Goal: Task Accomplishment & Management: Manage account settings

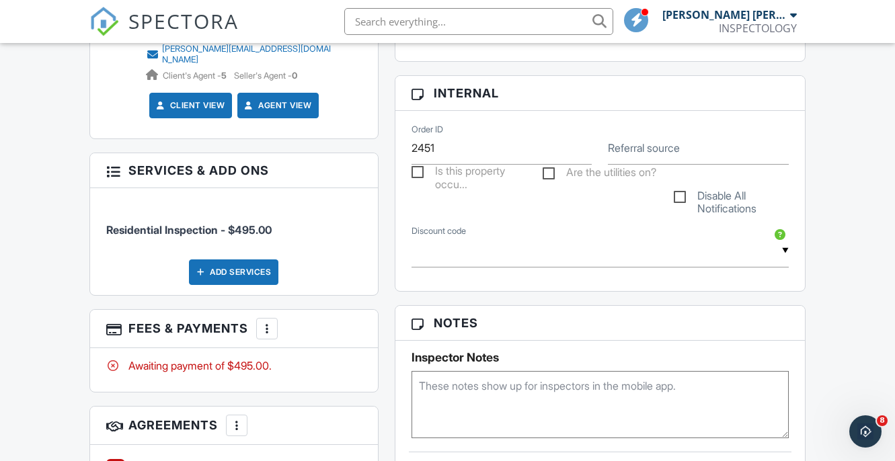
click at [266, 322] on div at bounding box center [266, 328] width 13 height 13
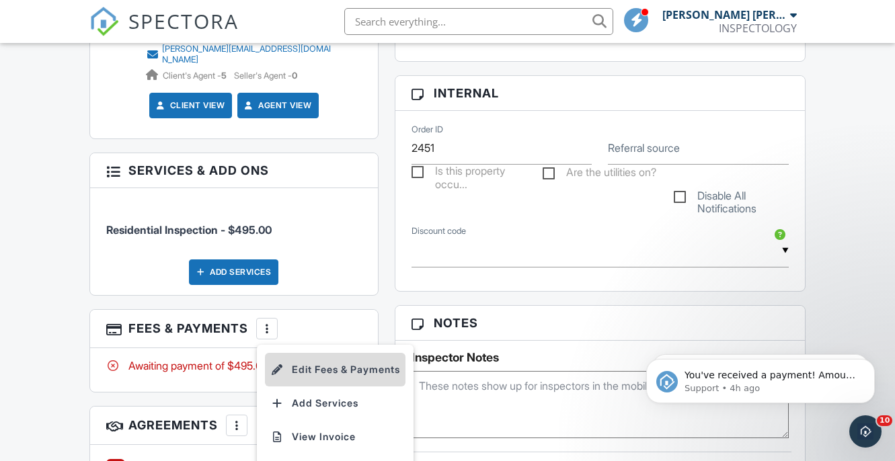
click at [319, 353] on li "Edit Fees & Payments" at bounding box center [335, 370] width 141 height 34
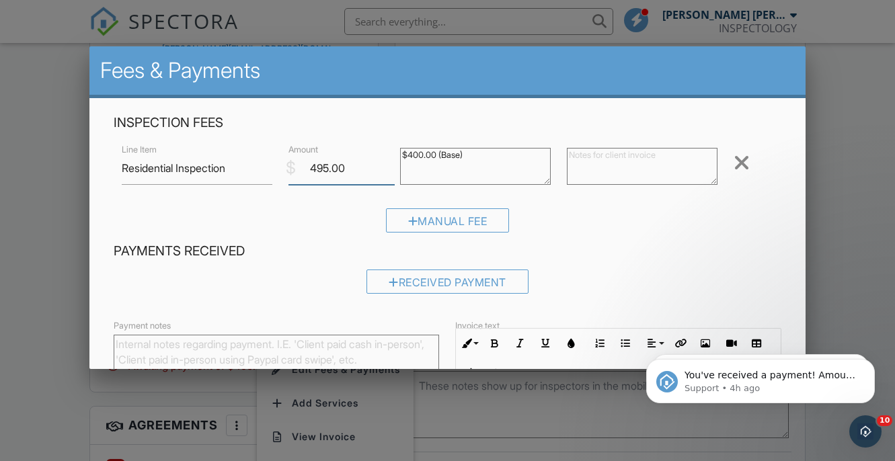
click at [317, 169] on input "495.00" at bounding box center [342, 168] width 106 height 33
click at [324, 167] on input "395.00" at bounding box center [342, 168] width 106 height 33
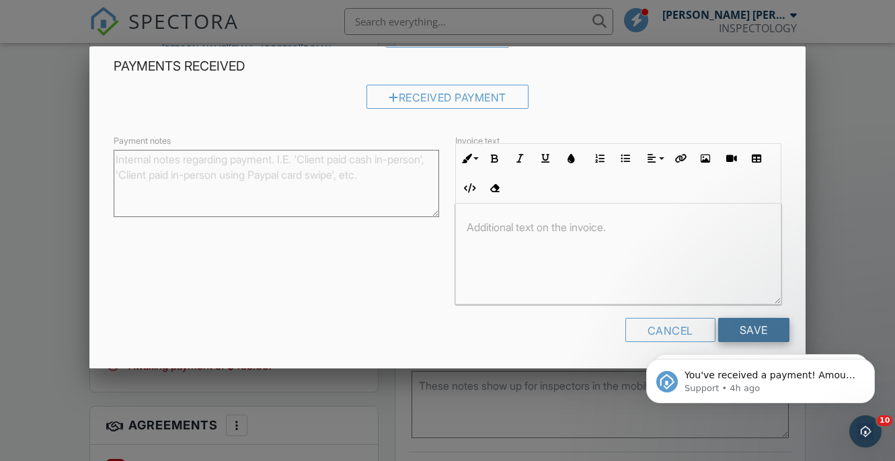
type input "385.00"
click at [743, 324] on input "Save" at bounding box center [753, 330] width 71 height 24
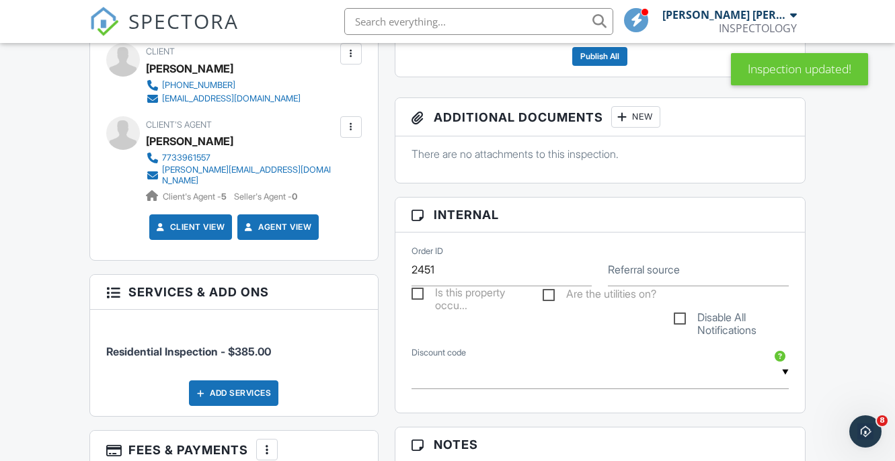
scroll to position [706, 0]
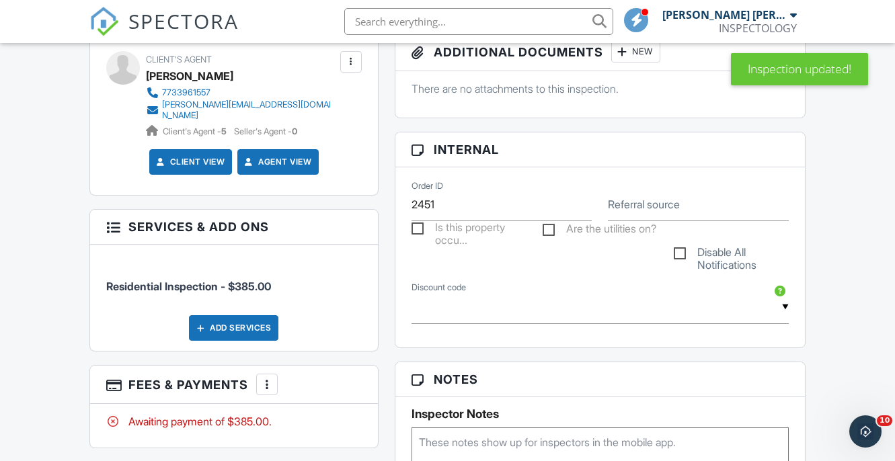
click at [268, 379] on div at bounding box center [266, 384] width 13 height 13
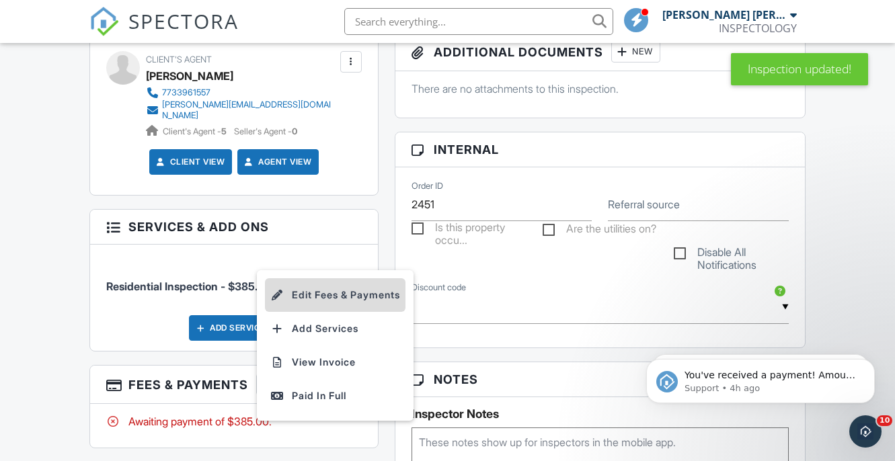
click at [331, 286] on li "Edit Fees & Payments" at bounding box center [335, 295] width 141 height 34
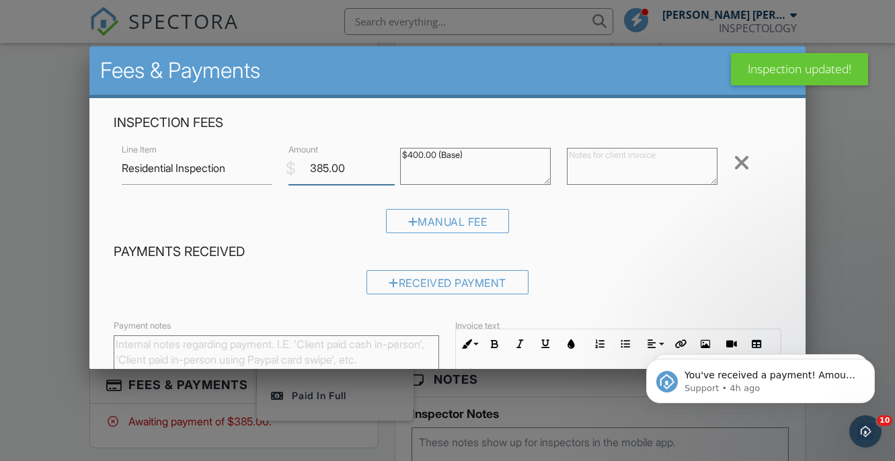
click at [324, 166] on input "385.00" at bounding box center [342, 168] width 106 height 33
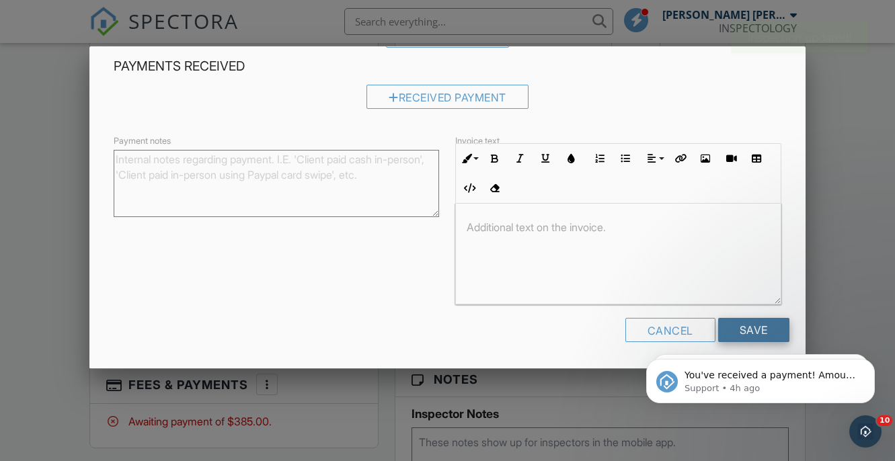
type input "395.00"
click at [753, 327] on input "Save" at bounding box center [753, 330] width 71 height 24
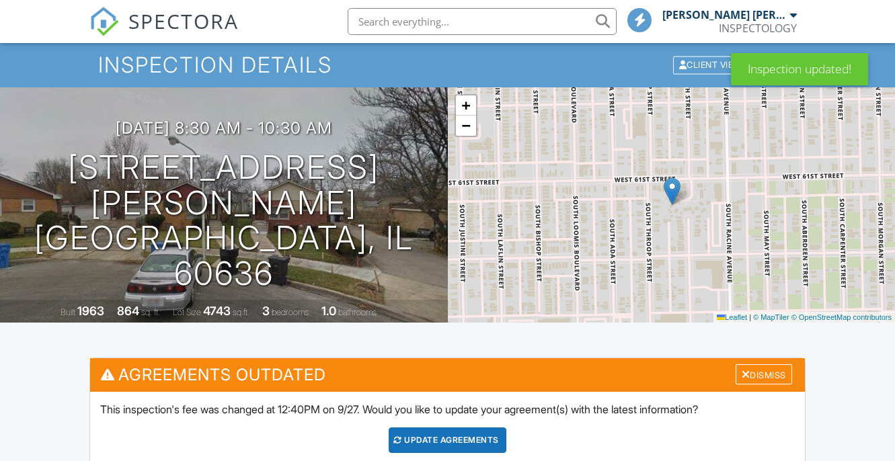
scroll to position [106, 0]
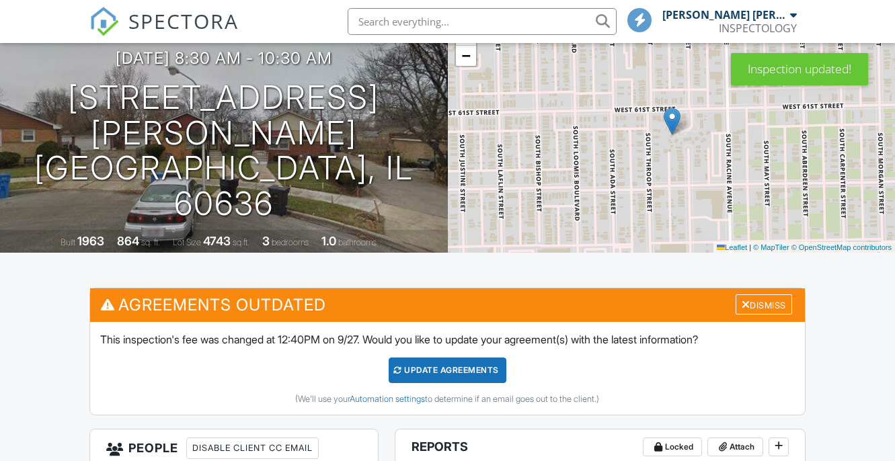
click at [406, 357] on div "This inspection's fee was changed at 12:40PM on 9/27. Would you like to update …" at bounding box center [447, 368] width 715 height 93
click at [406, 370] on div "Update Agreements" at bounding box center [448, 371] width 118 height 26
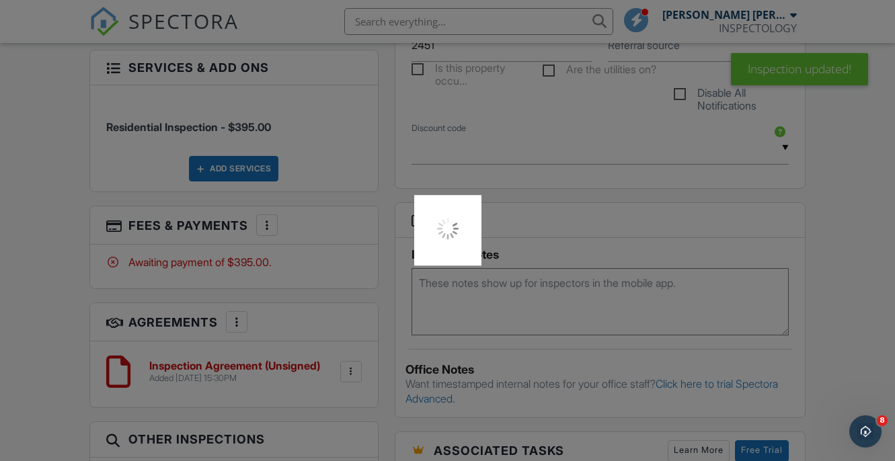
scroll to position [868, 0]
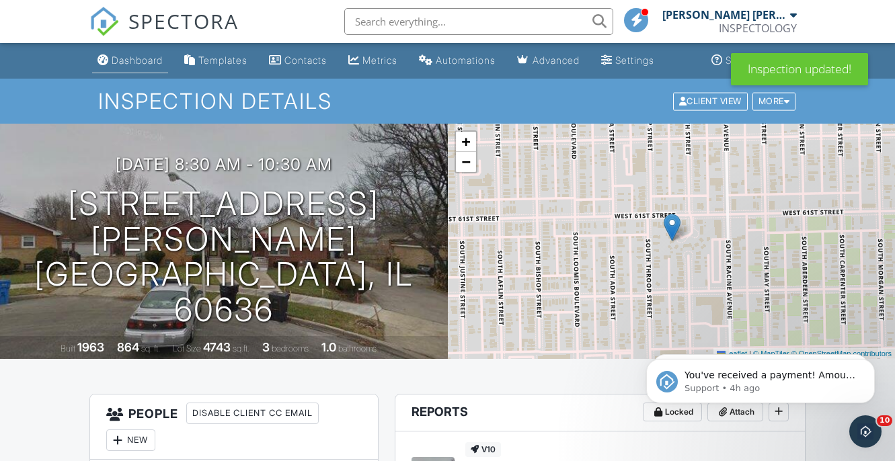
click at [138, 56] on div "Dashboard" at bounding box center [137, 59] width 51 height 11
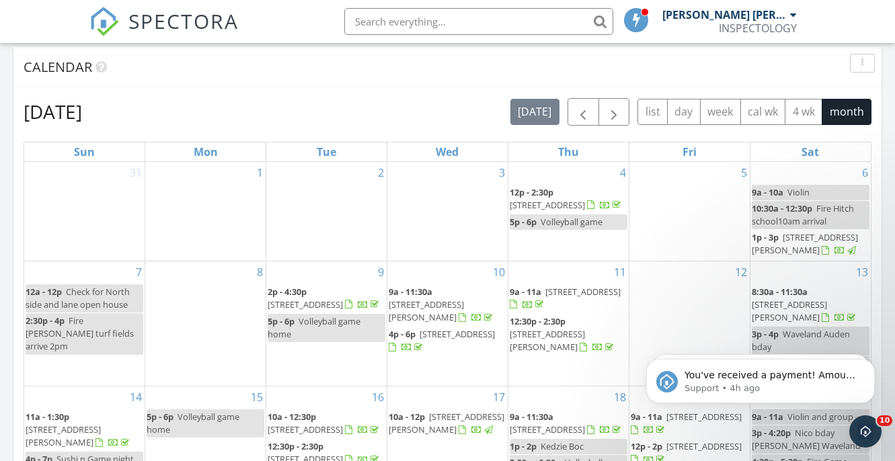
scroll to position [65, 0]
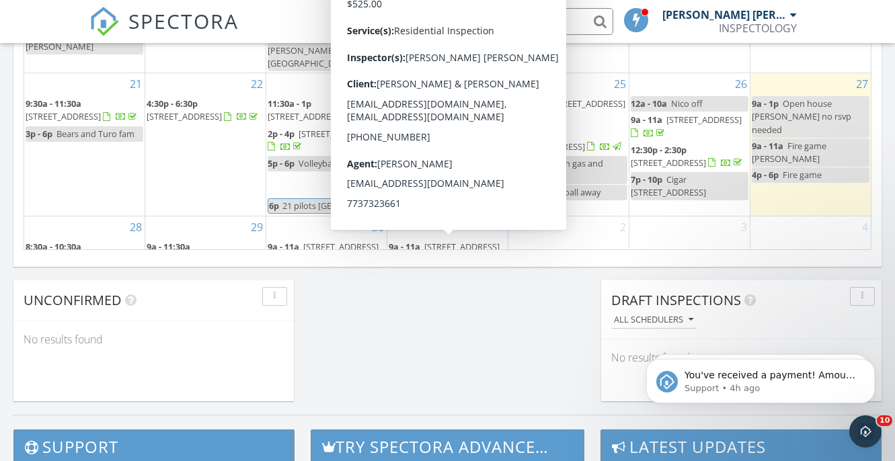
scroll to position [65, 0]
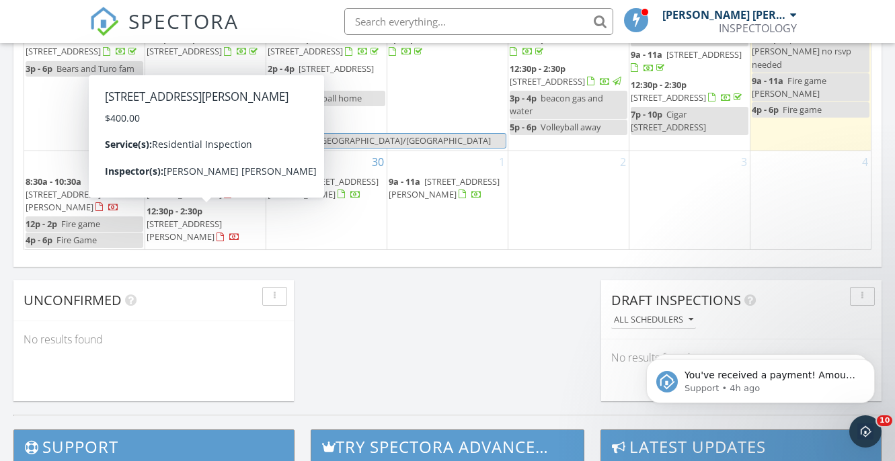
click at [176, 227] on span "400 E Randolph St 3714, Chicago 60601" at bounding box center [184, 230] width 75 height 25
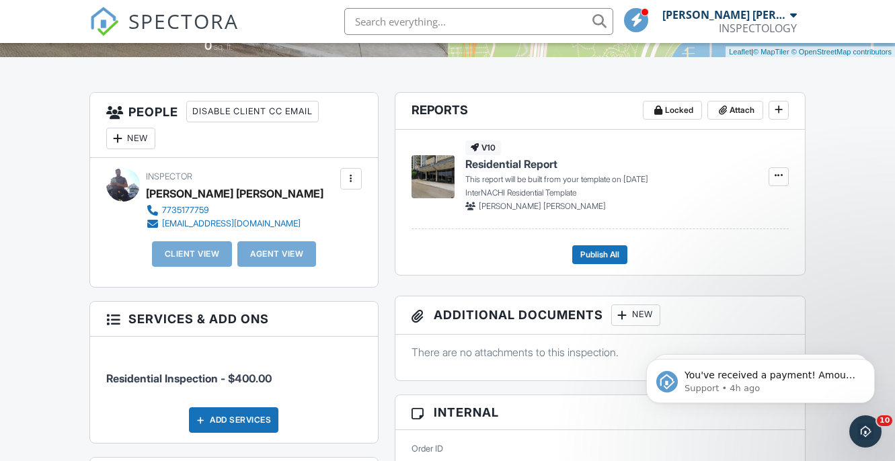
click at [135, 140] on div "New" at bounding box center [130, 139] width 49 height 22
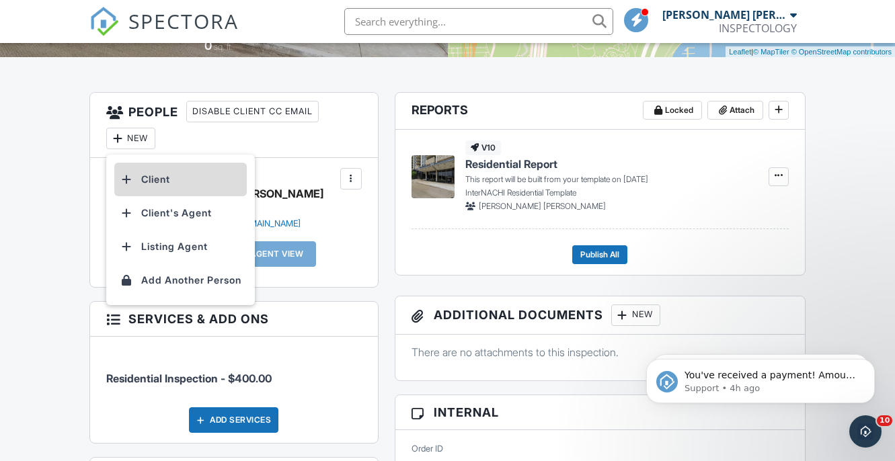
click at [174, 182] on li "Client" at bounding box center [180, 180] width 133 height 34
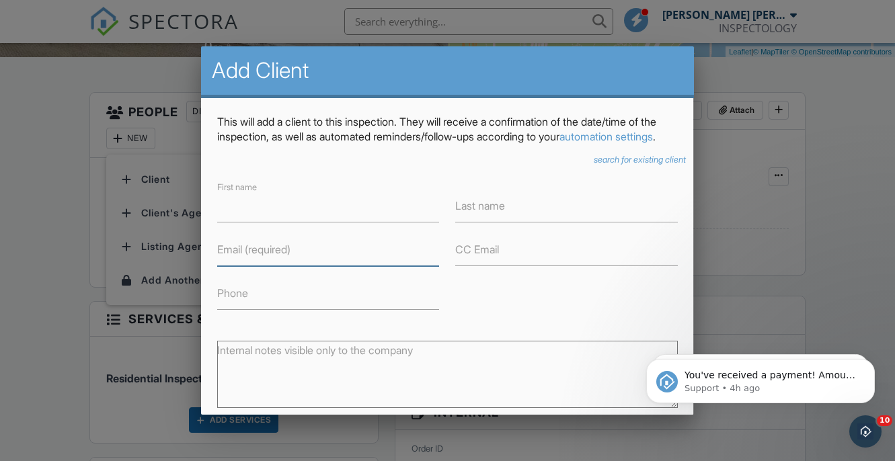
click at [283, 266] on input "Email (required)" at bounding box center [328, 249] width 222 height 33
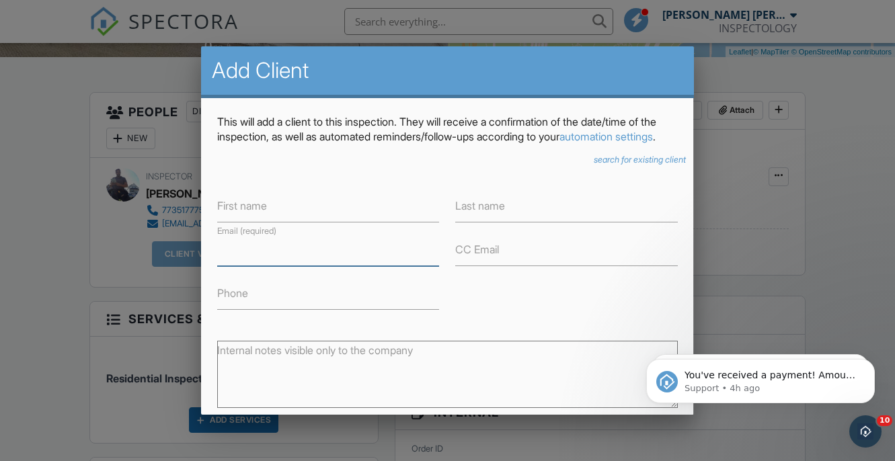
paste input "[PERSON_NAME][EMAIL_ADDRESS][DOMAIN_NAME]"
type input "[PERSON_NAME][EMAIL_ADDRESS][DOMAIN_NAME]"
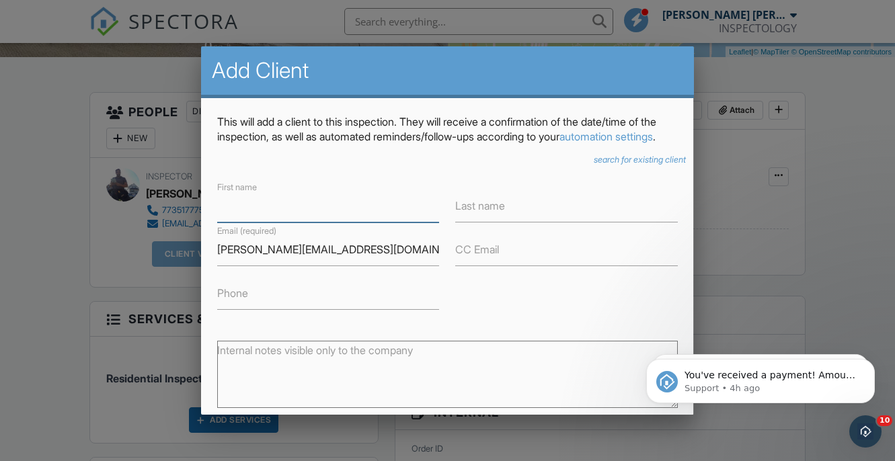
click at [295, 223] on input "First name" at bounding box center [328, 206] width 222 height 33
type input "Morgan"
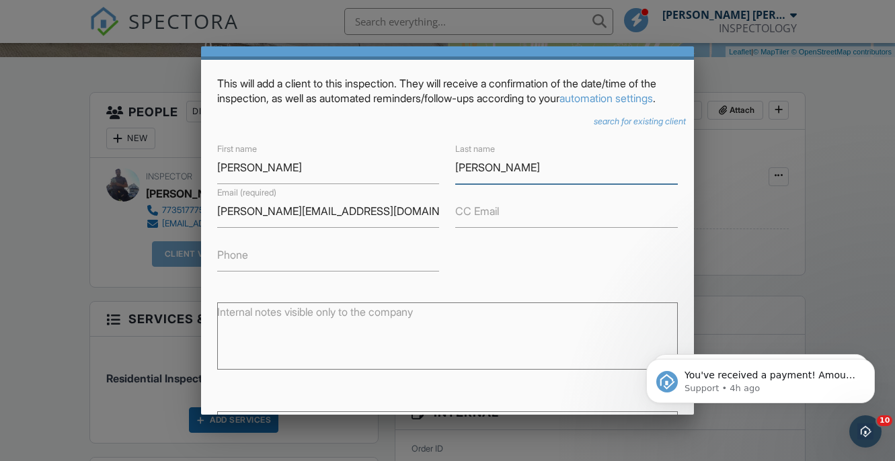
scroll to position [192, 0]
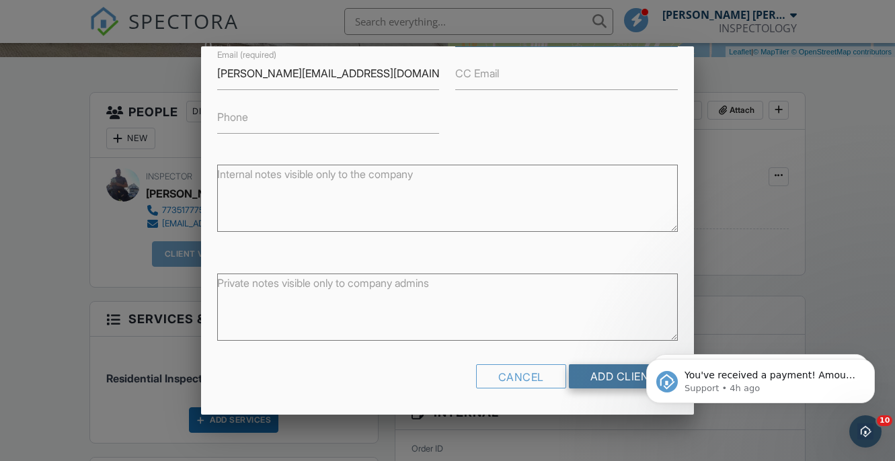
type input "Howard"
click at [616, 375] on input "Add Client" at bounding box center [623, 377] width 109 height 24
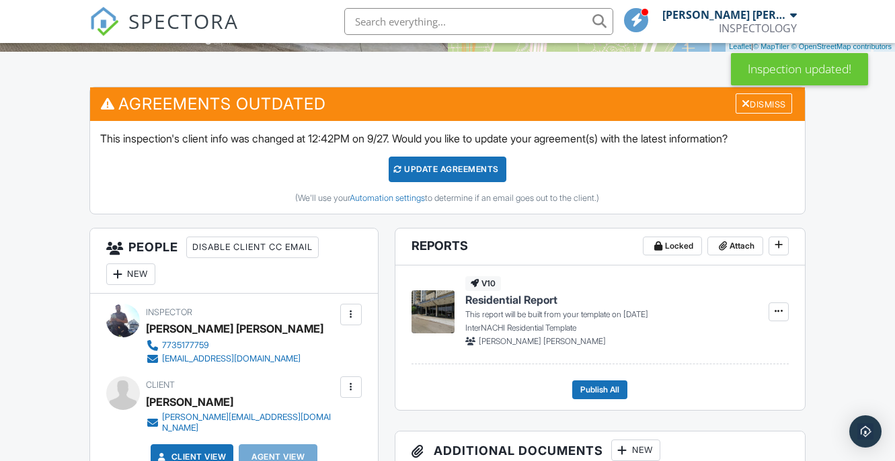
click at [410, 169] on div "Update Agreements" at bounding box center [448, 170] width 118 height 26
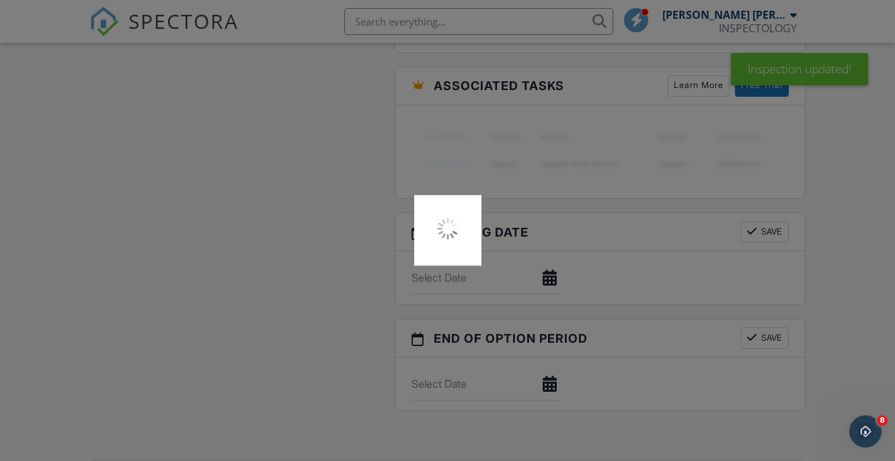
scroll to position [1420, 0]
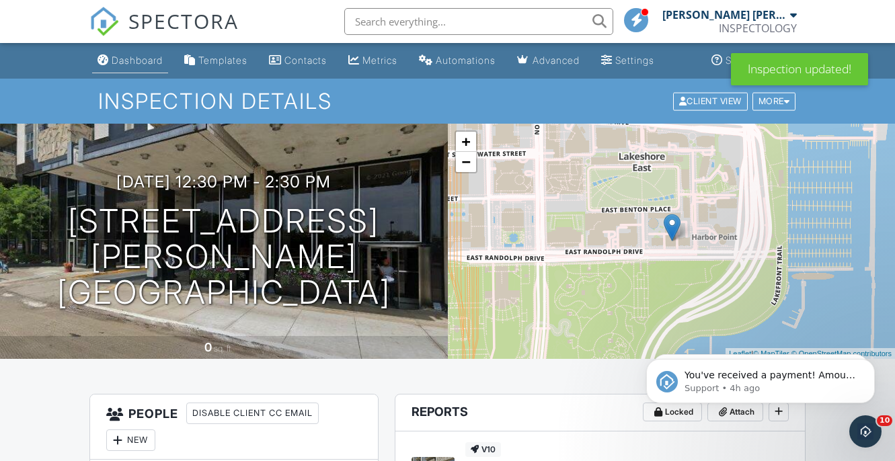
click at [122, 57] on div "Dashboard" at bounding box center [137, 59] width 51 height 11
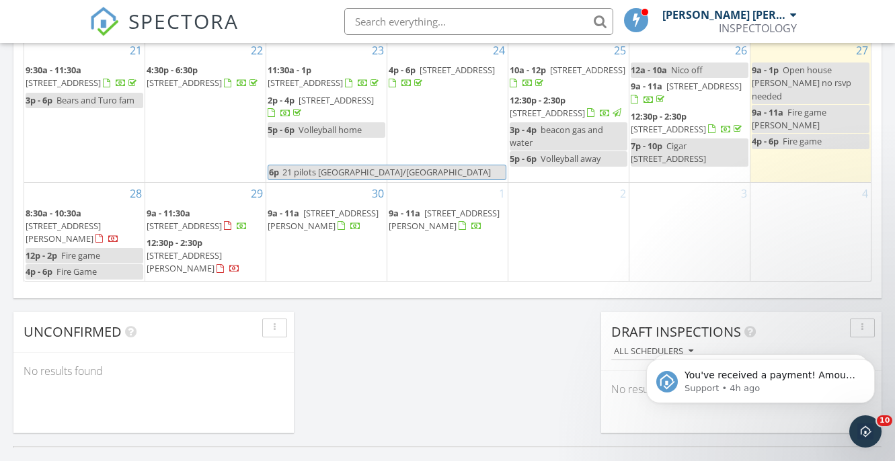
scroll to position [949, 0]
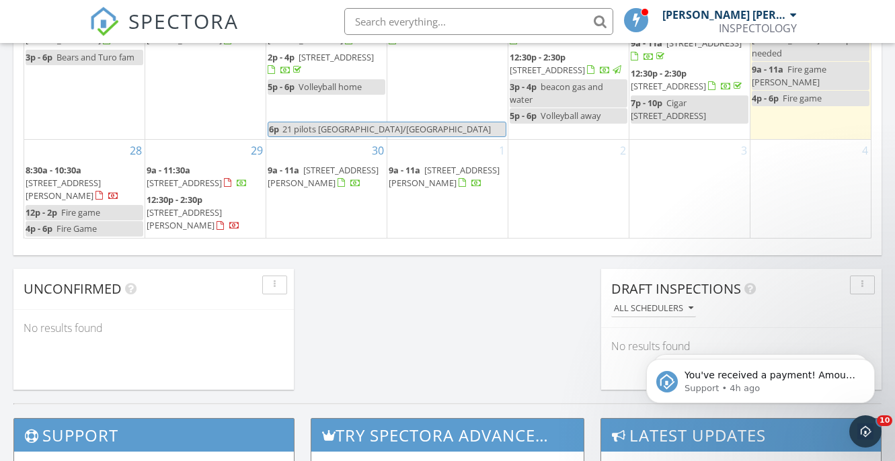
scroll to position [916, 0]
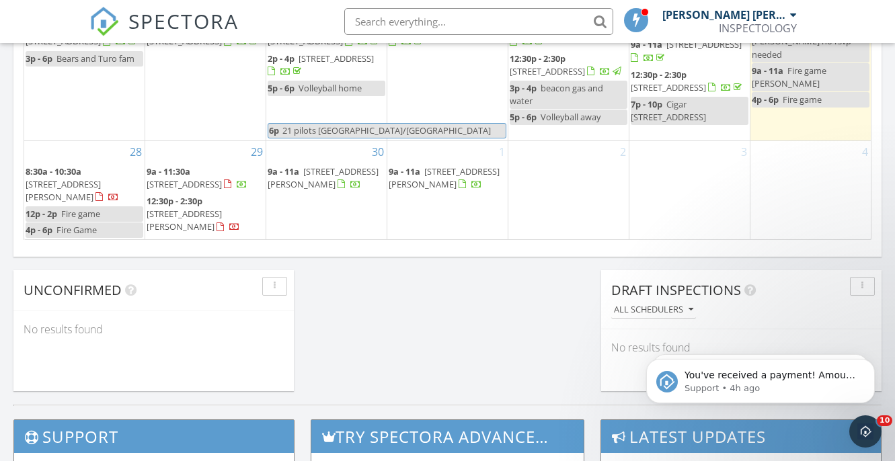
scroll to position [945, 0]
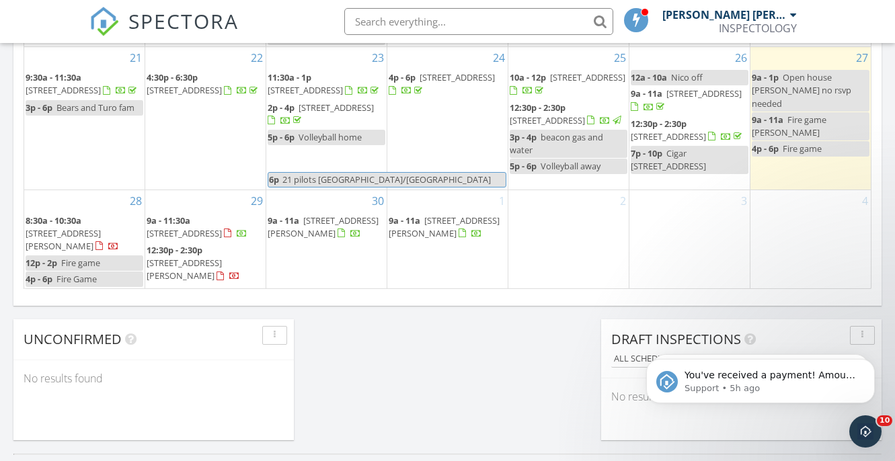
click at [191, 257] on span "[STREET_ADDRESS][PERSON_NAME]" at bounding box center [184, 269] width 75 height 25
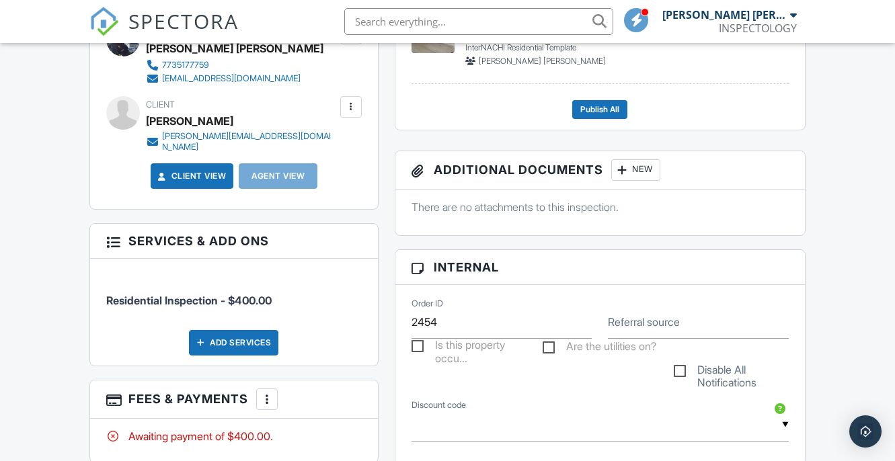
scroll to position [431, 0]
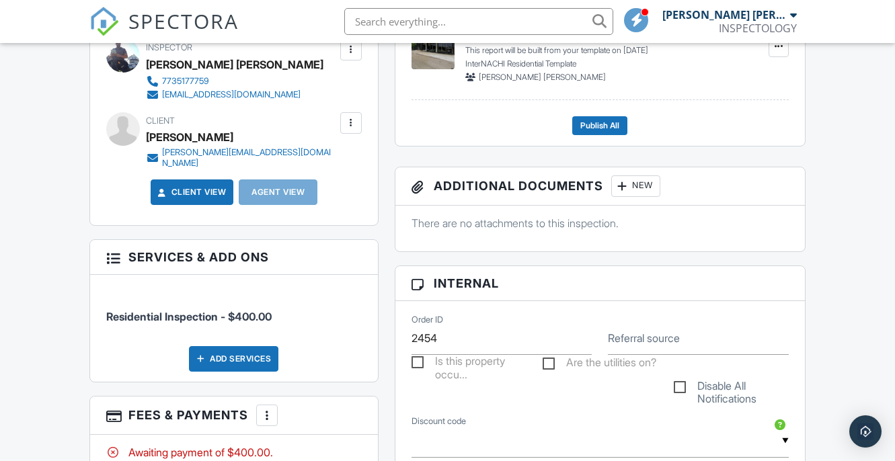
click at [352, 122] on div at bounding box center [350, 122] width 13 height 13
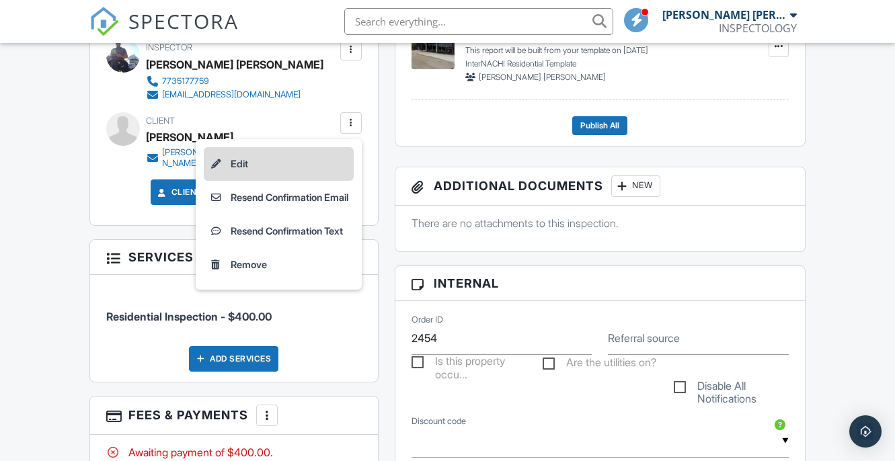
click at [279, 172] on li "Edit" at bounding box center [279, 164] width 150 height 34
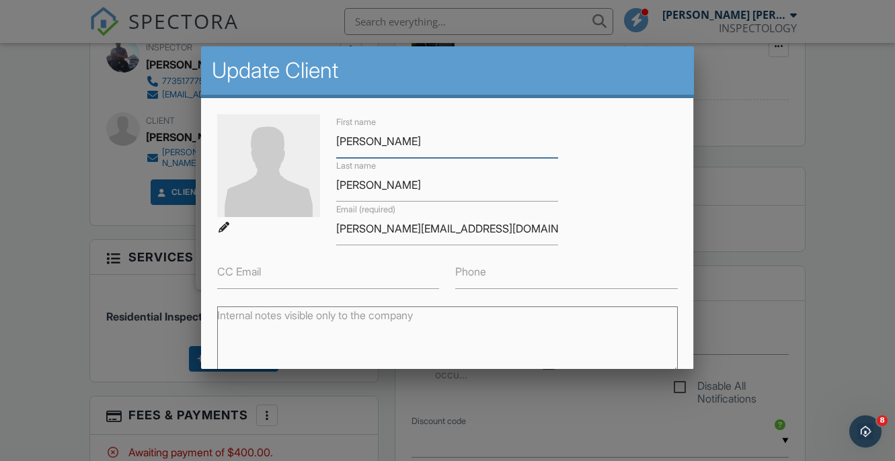
scroll to position [0, 0]
click at [480, 281] on input "Phone" at bounding box center [566, 272] width 222 height 33
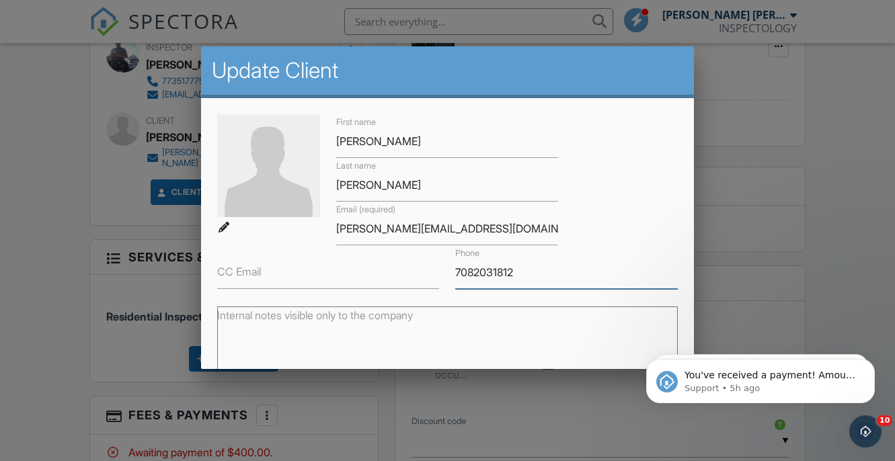
scroll to position [161, 0]
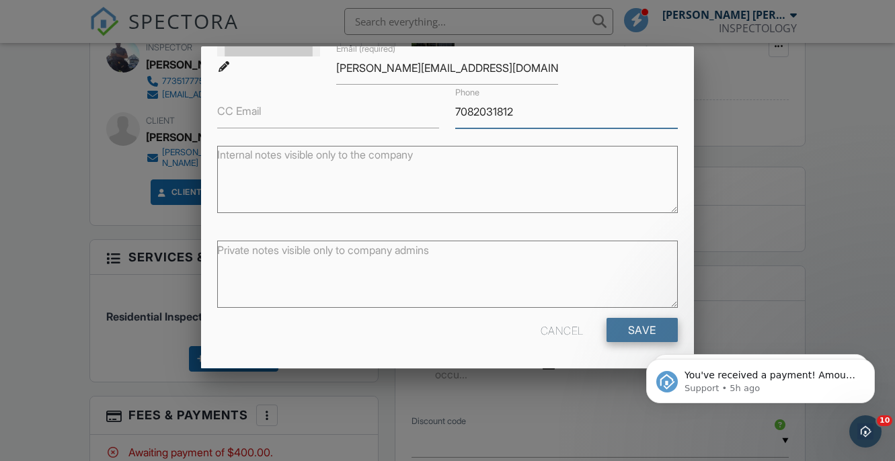
type input "7082031812"
click at [623, 328] on input "Save" at bounding box center [642, 330] width 71 height 24
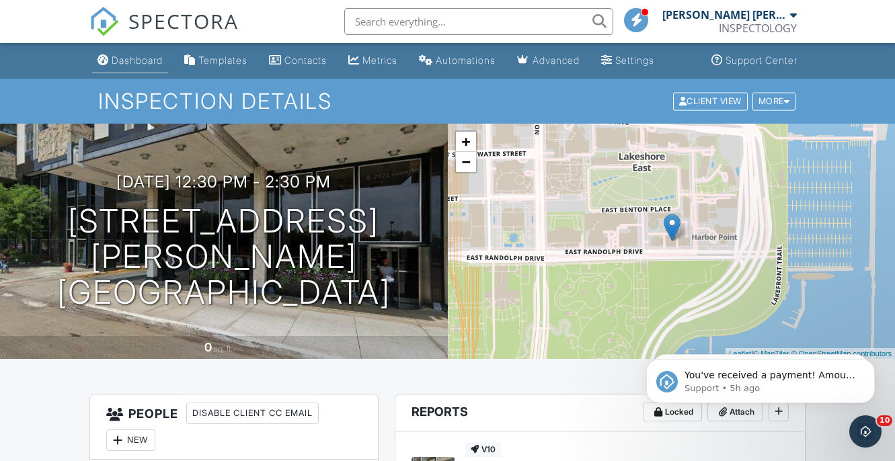
click at [149, 54] on div "Dashboard" at bounding box center [137, 59] width 51 height 11
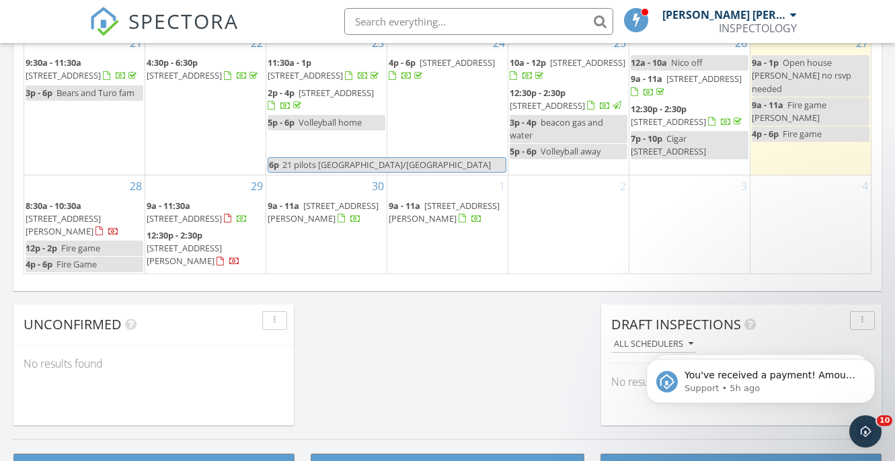
scroll to position [968, 0]
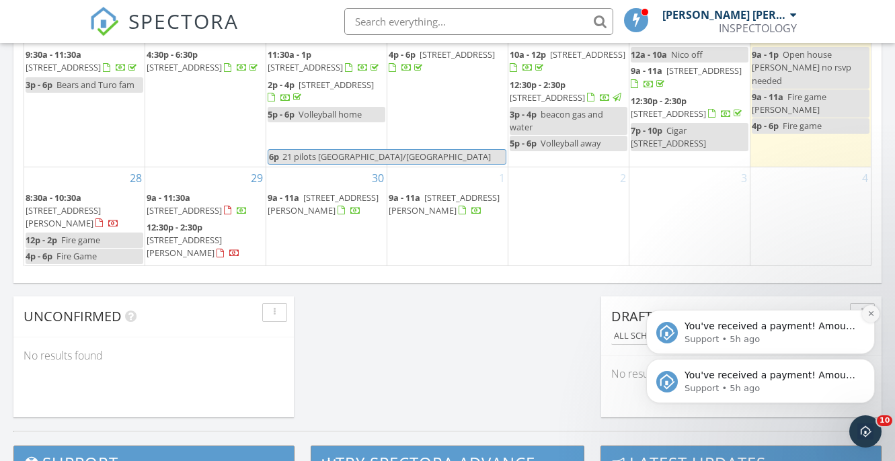
click at [871, 315] on icon "Dismiss notification" at bounding box center [870, 313] width 5 height 5
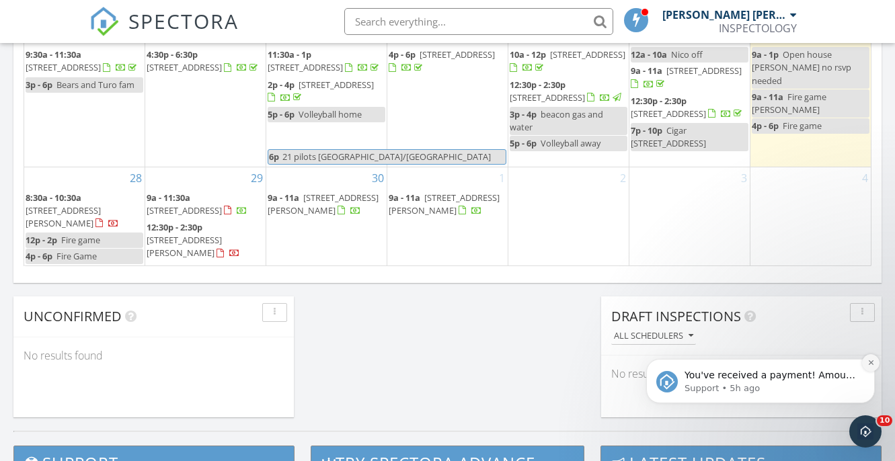
click at [871, 364] on icon "Dismiss notification" at bounding box center [871, 362] width 7 height 7
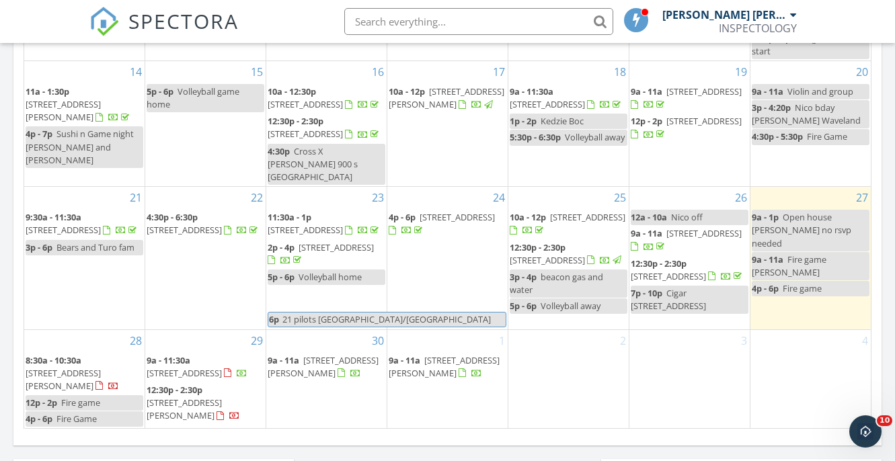
scroll to position [831, 0]
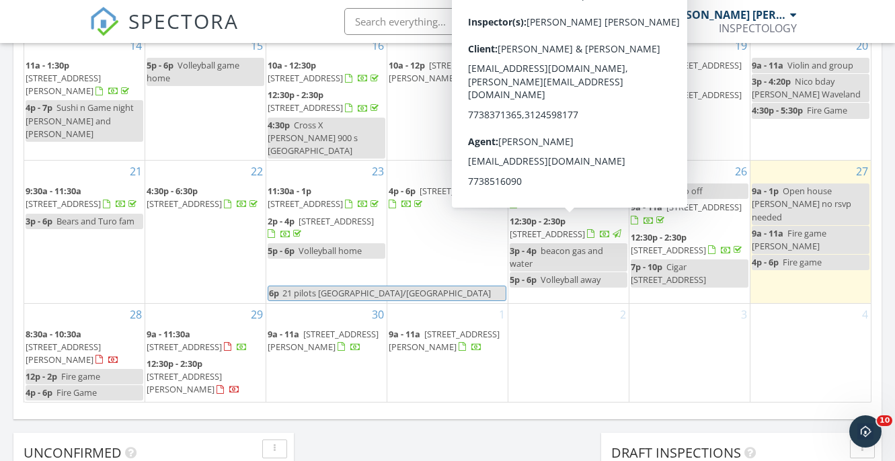
click at [548, 229] on span "[STREET_ADDRESS]" at bounding box center [547, 234] width 75 height 12
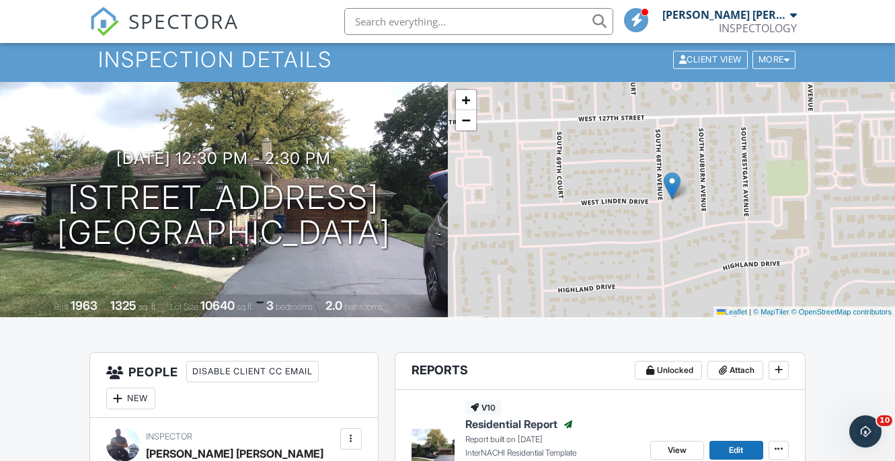
scroll to position [26, 0]
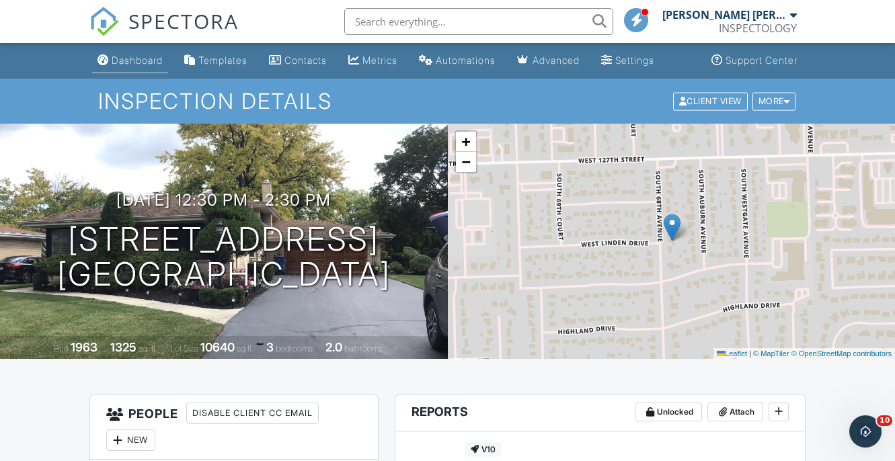
click at [139, 61] on div "Dashboard" at bounding box center [137, 59] width 51 height 11
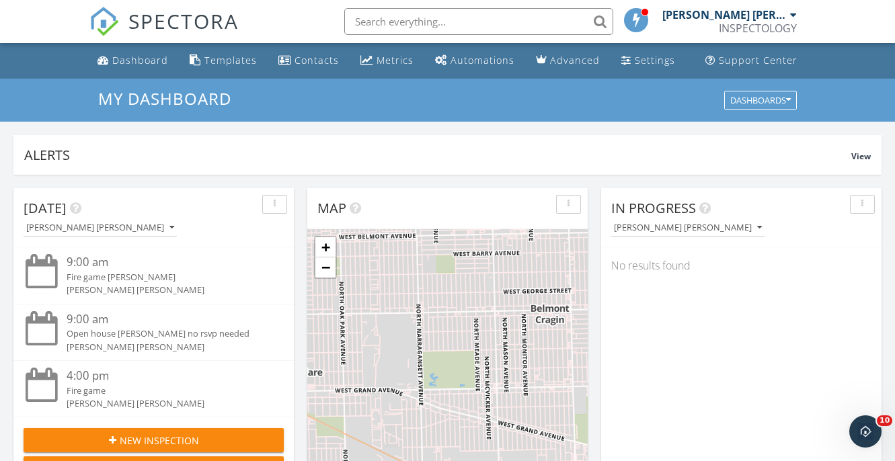
scroll to position [1225, 896]
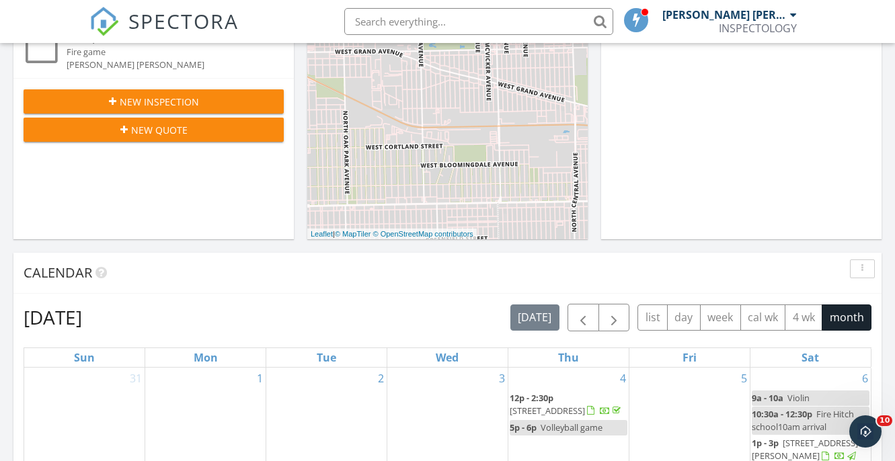
scroll to position [381, 0]
